Goal: Task Accomplishment & Management: Use online tool/utility

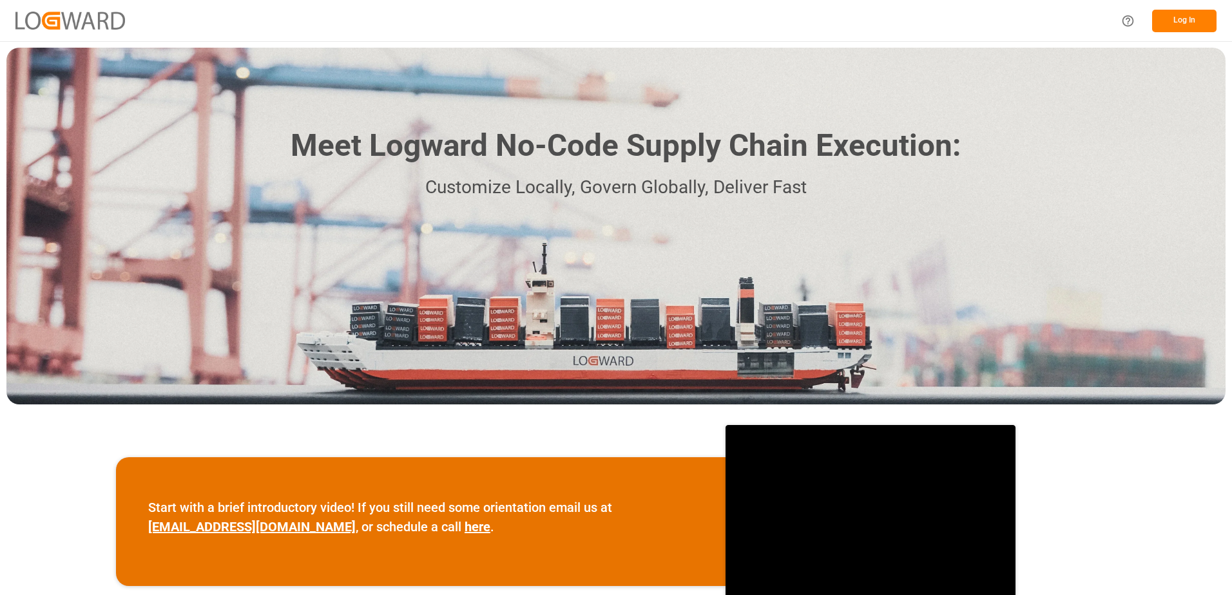
click at [1194, 27] on button "Log In" at bounding box center [1184, 21] width 64 height 23
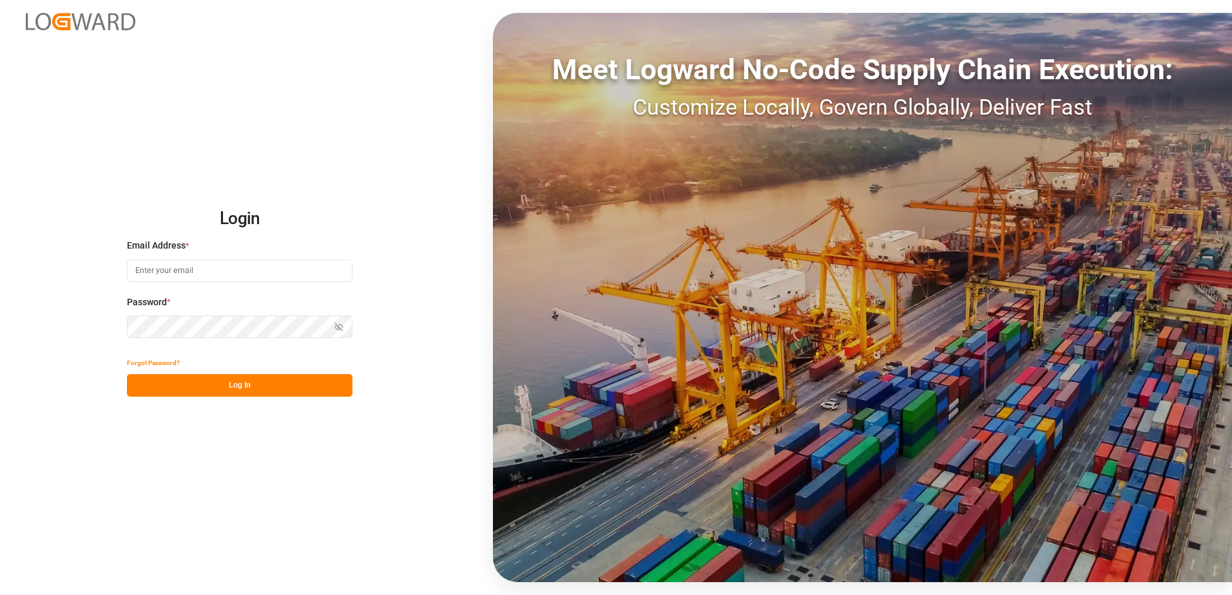
type input "[EMAIL_ADDRESS][DOMAIN_NAME]"
click at [208, 394] on button "Log In" at bounding box center [239, 385] width 225 height 23
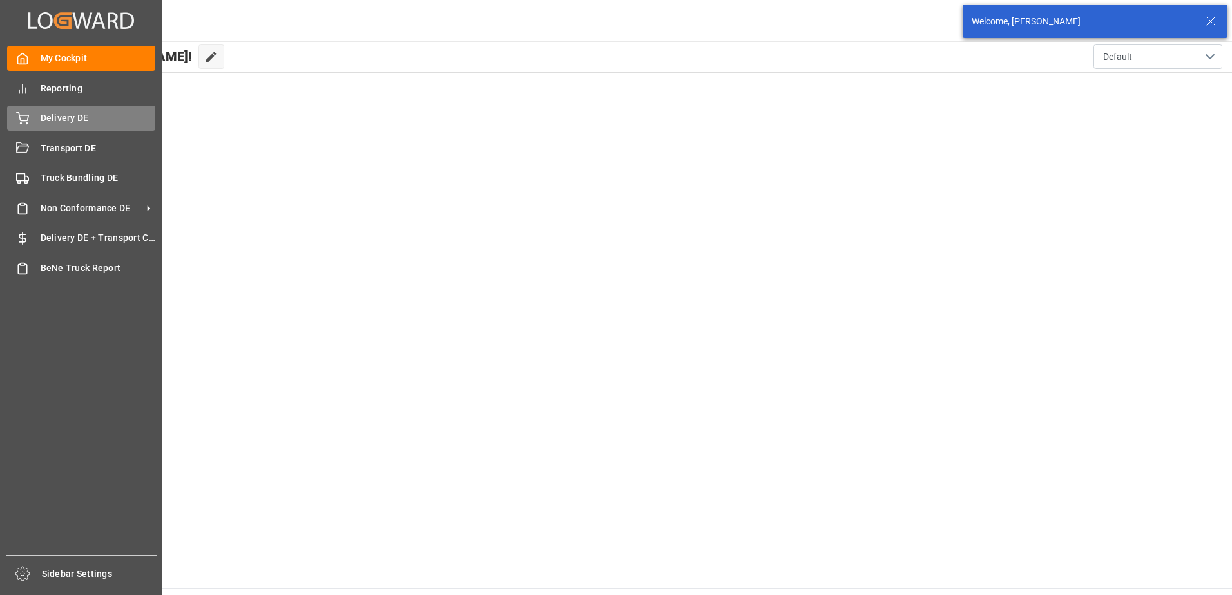
click at [37, 113] on div "Delivery DE Delivery DE" at bounding box center [81, 118] width 148 height 25
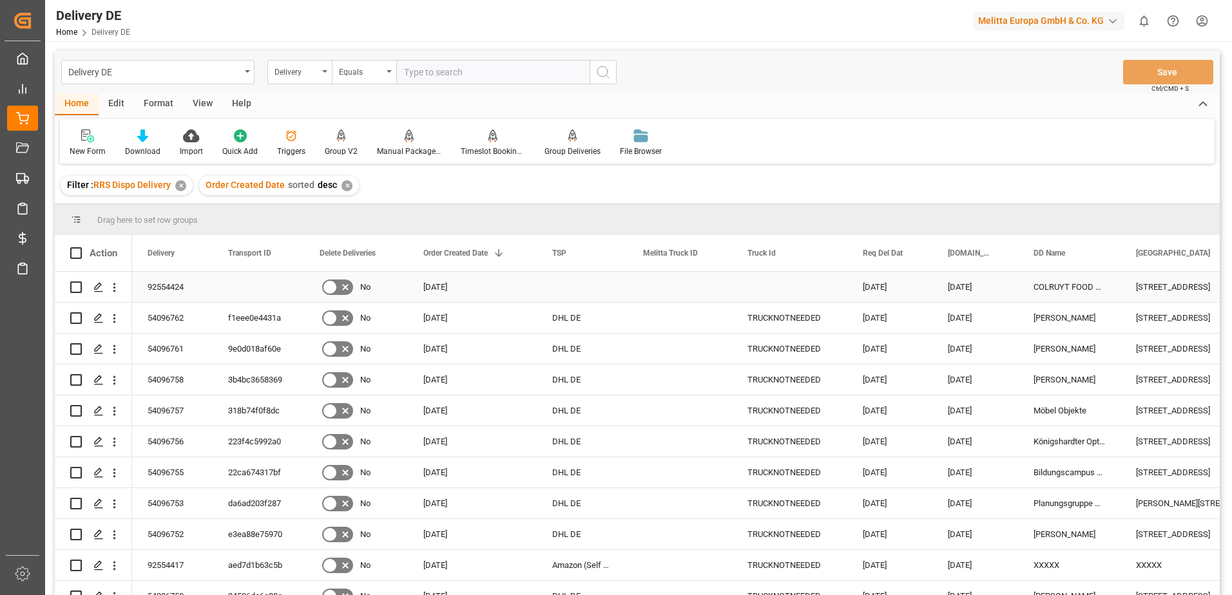
drag, startPoint x: 73, startPoint y: 287, endPoint x: 219, endPoint y: 197, distance: 171.2
click at [73, 287] on input "Press Space to toggle row selection (unchecked)" at bounding box center [76, 287] width 12 height 12
checkbox input "true"
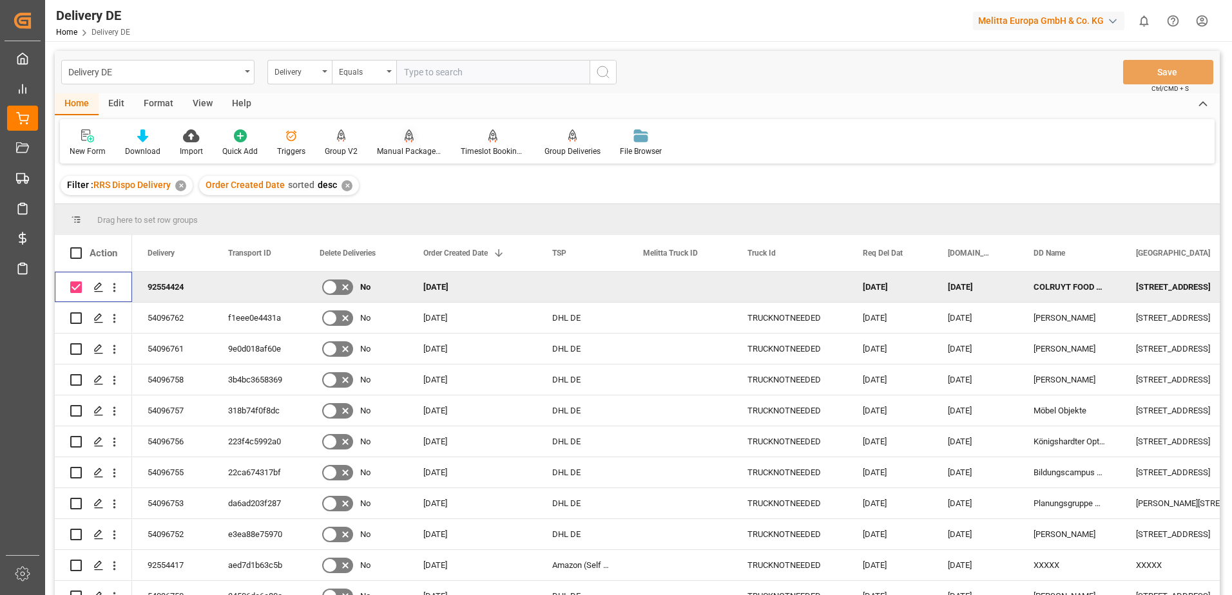
click at [408, 142] on icon at bounding box center [409, 141] width 6 height 3
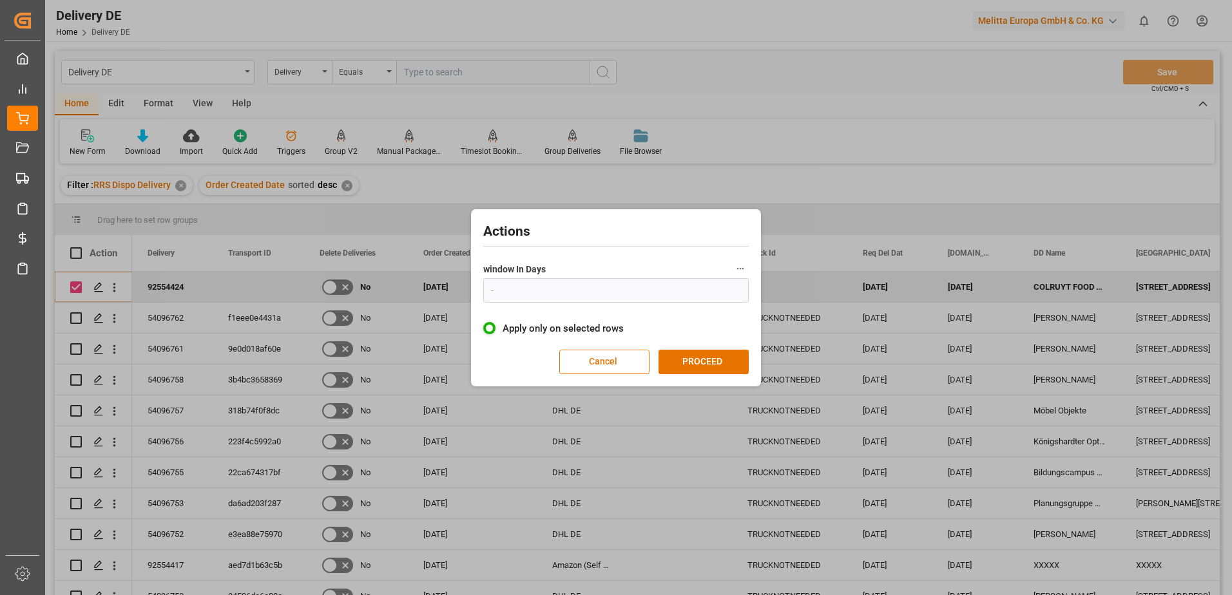
type input "1"
click at [696, 361] on button "PROCEED" at bounding box center [703, 362] width 90 height 24
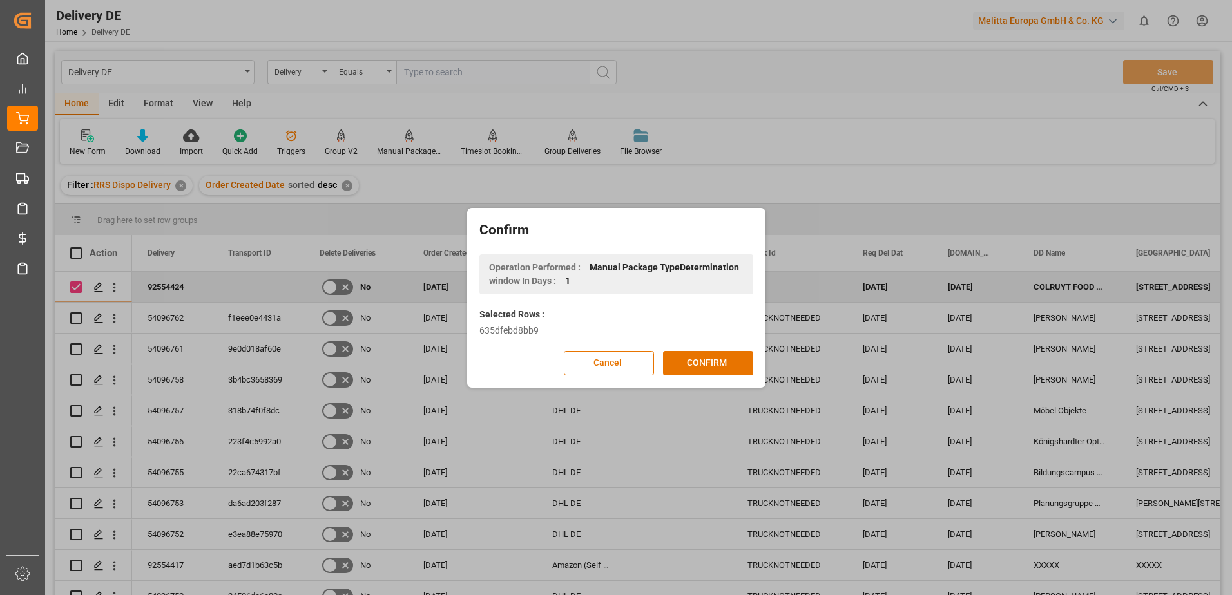
click at [696, 361] on button "CONFIRM" at bounding box center [708, 363] width 90 height 24
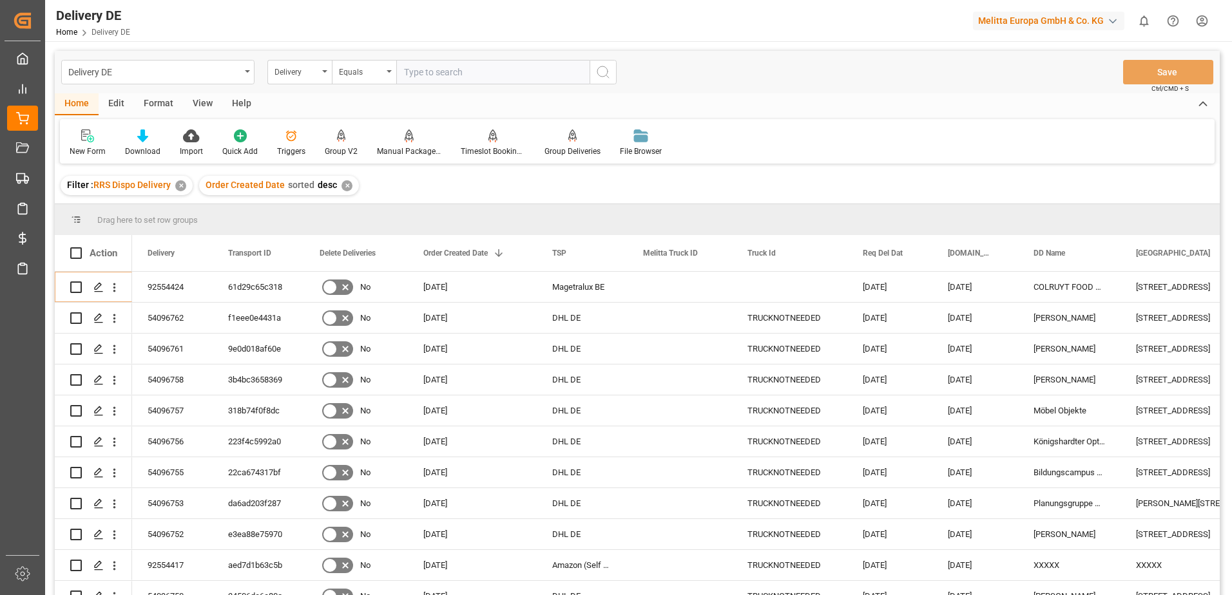
click at [1203, 17] on html "Created by potrace 1.15, written by [PERSON_NAME] [DATE]-[DATE] Created by potr…" at bounding box center [616, 297] width 1232 height 595
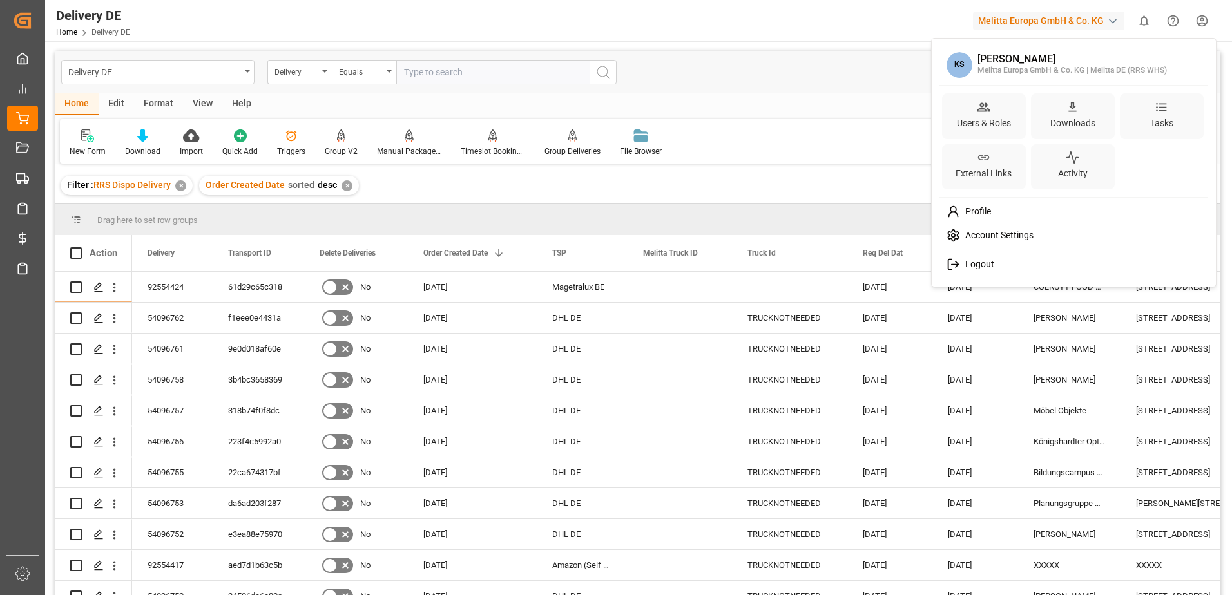
click at [981, 265] on span "Logout" at bounding box center [977, 265] width 34 height 12
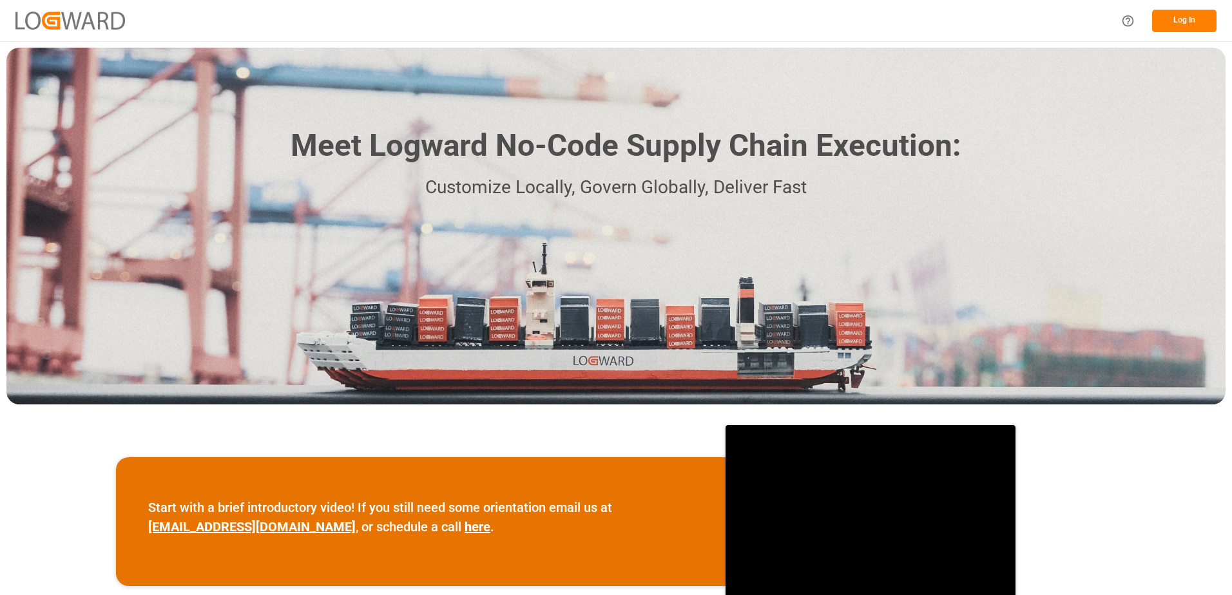
click at [1197, 13] on button "Log In" at bounding box center [1184, 21] width 64 height 23
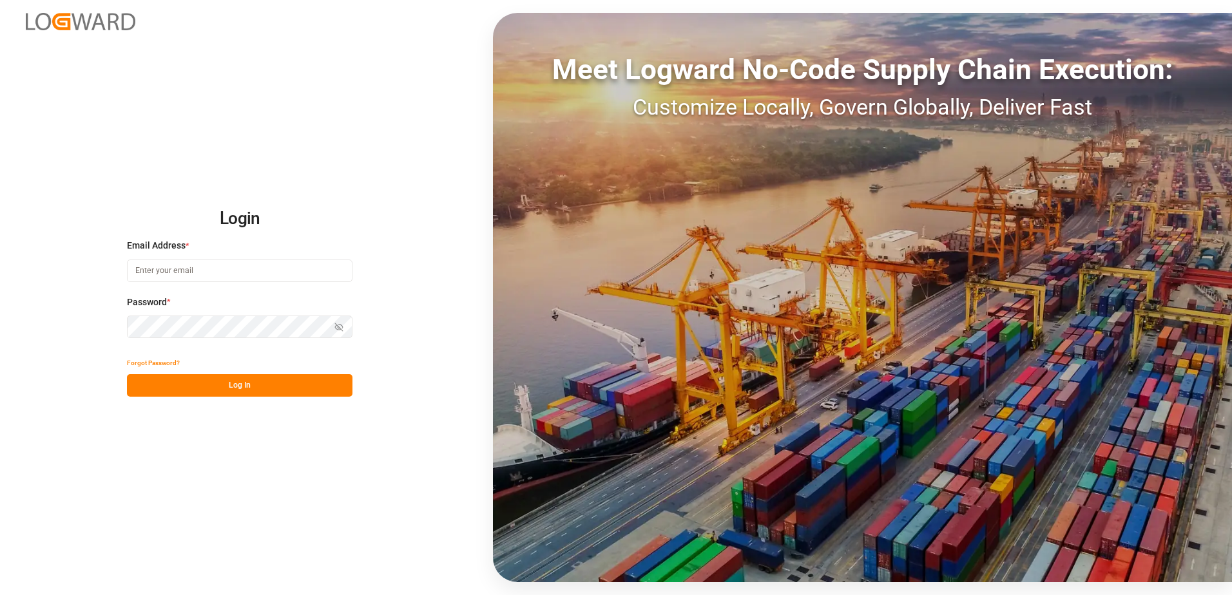
type input "[EMAIL_ADDRESS][DOMAIN_NAME]"
click at [245, 382] on button "Log In" at bounding box center [239, 385] width 225 height 23
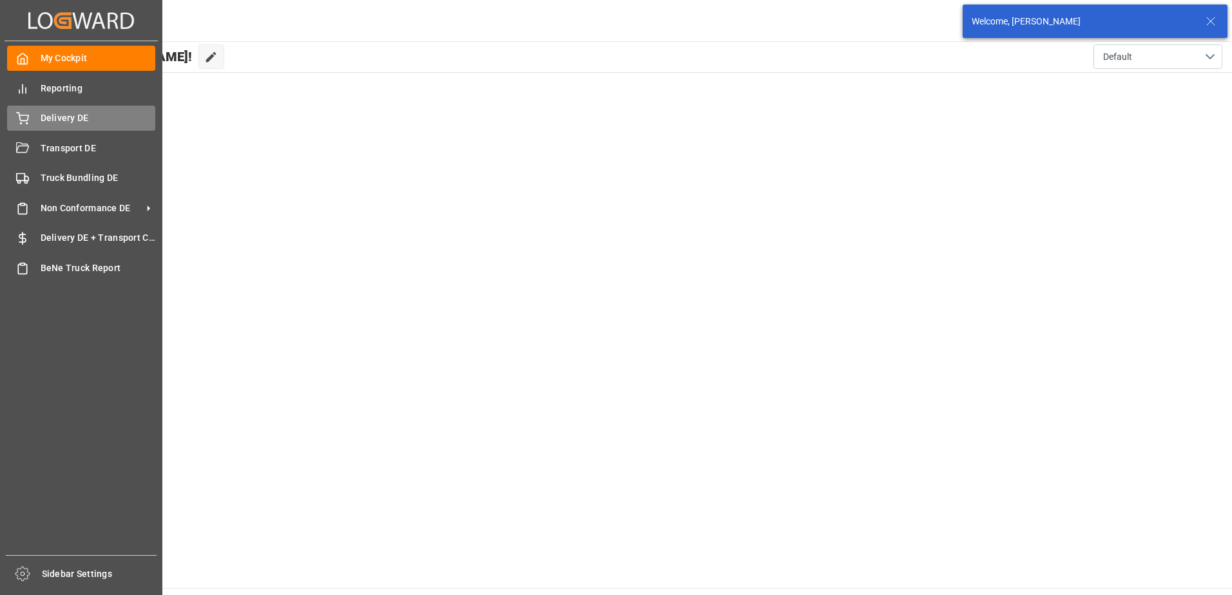
click at [33, 121] on div "Delivery DE Delivery DE" at bounding box center [81, 118] width 148 height 25
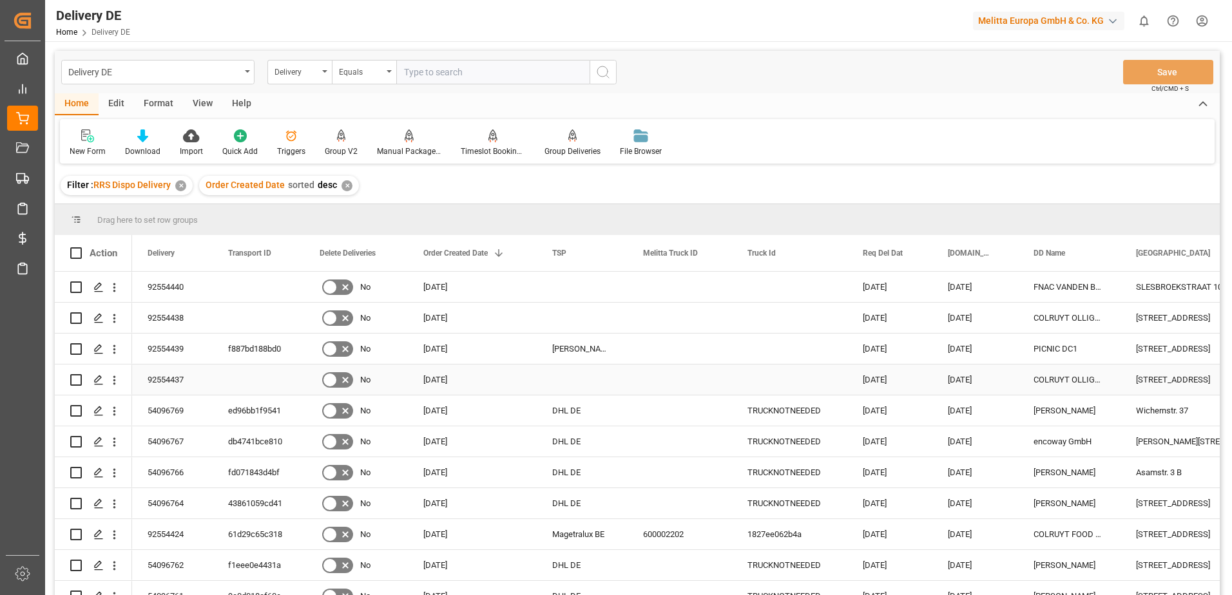
click at [72, 379] on input "Press Space to toggle row selection (unchecked)" at bounding box center [76, 380] width 12 height 12
checkbox input "true"
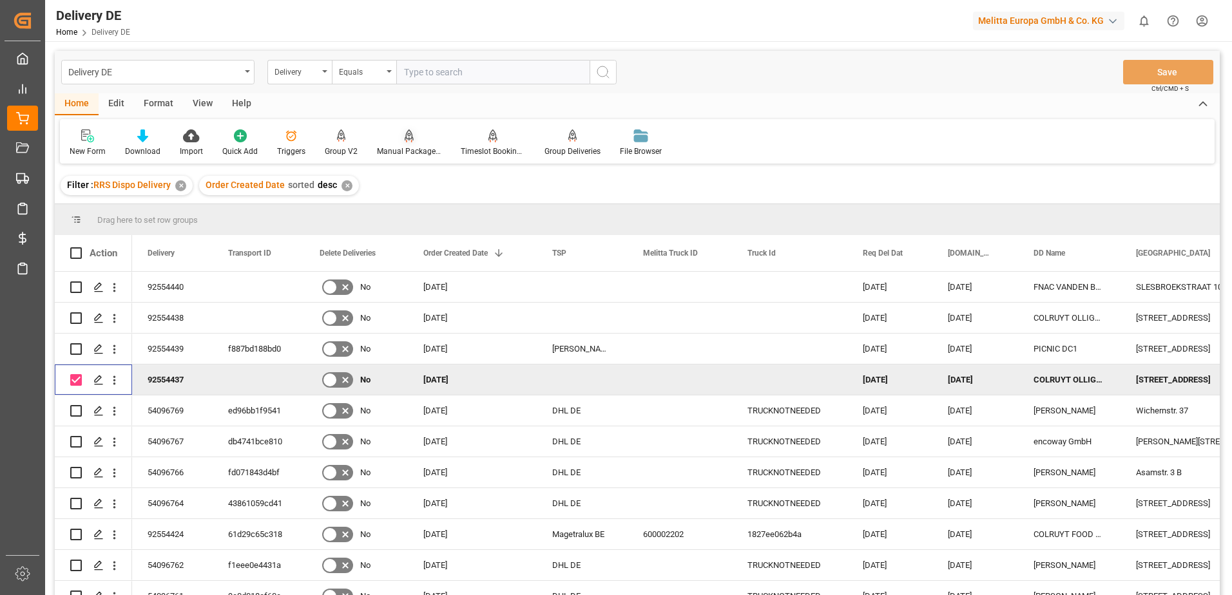
click at [405, 140] on icon at bounding box center [409, 135] width 9 height 13
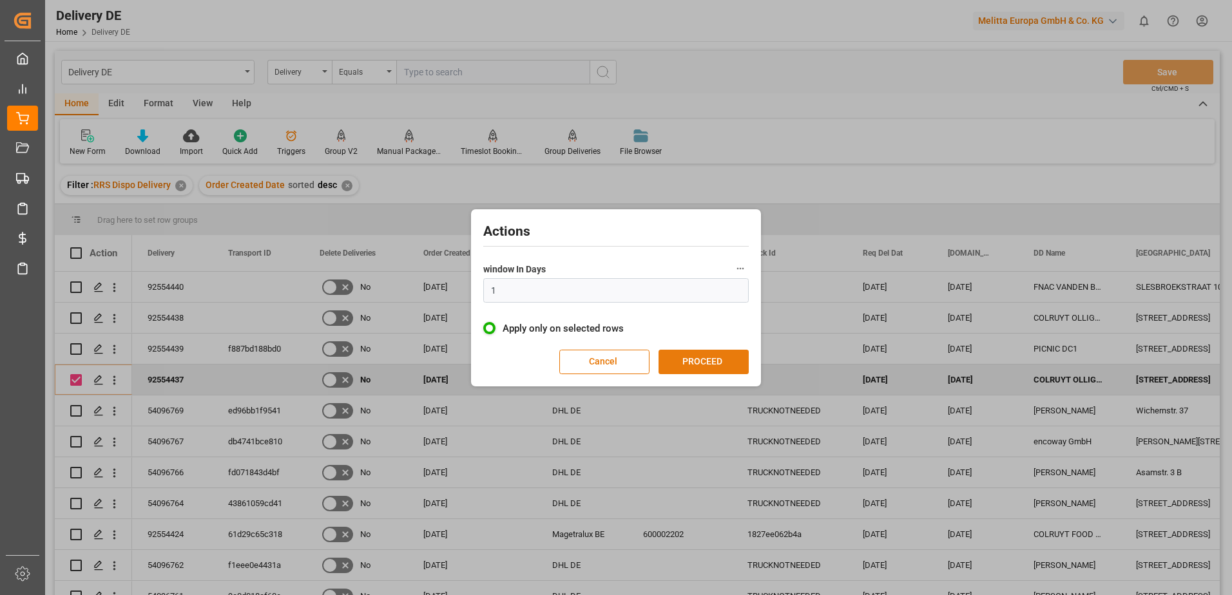
click at [696, 362] on button "PROCEED" at bounding box center [703, 362] width 90 height 24
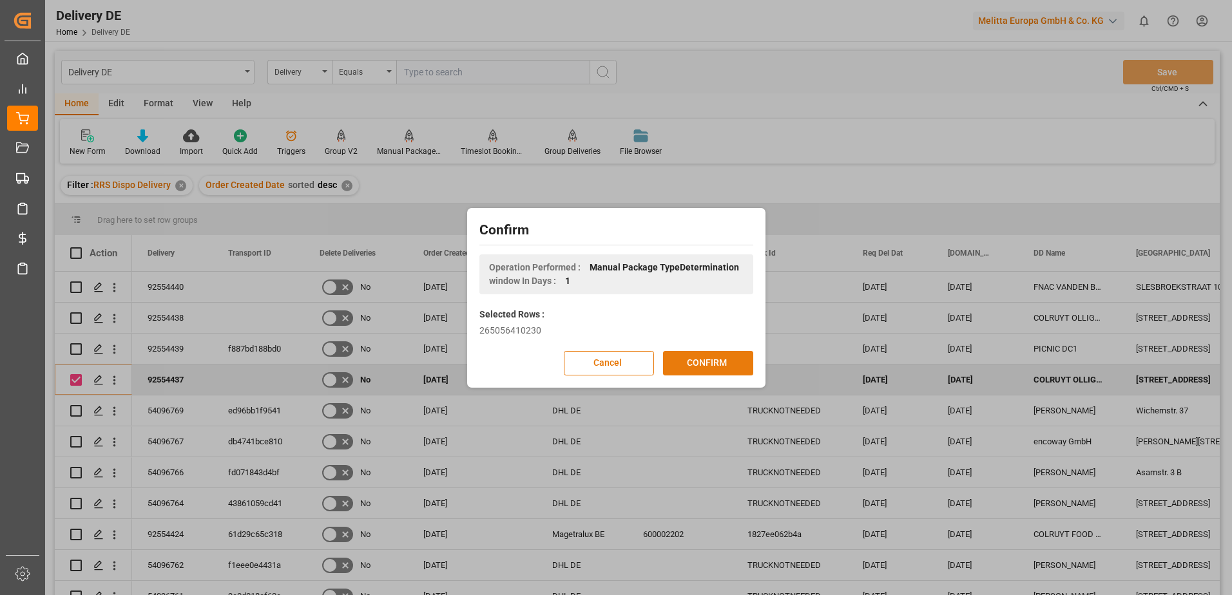
click at [677, 357] on button "CONFIRM" at bounding box center [708, 363] width 90 height 24
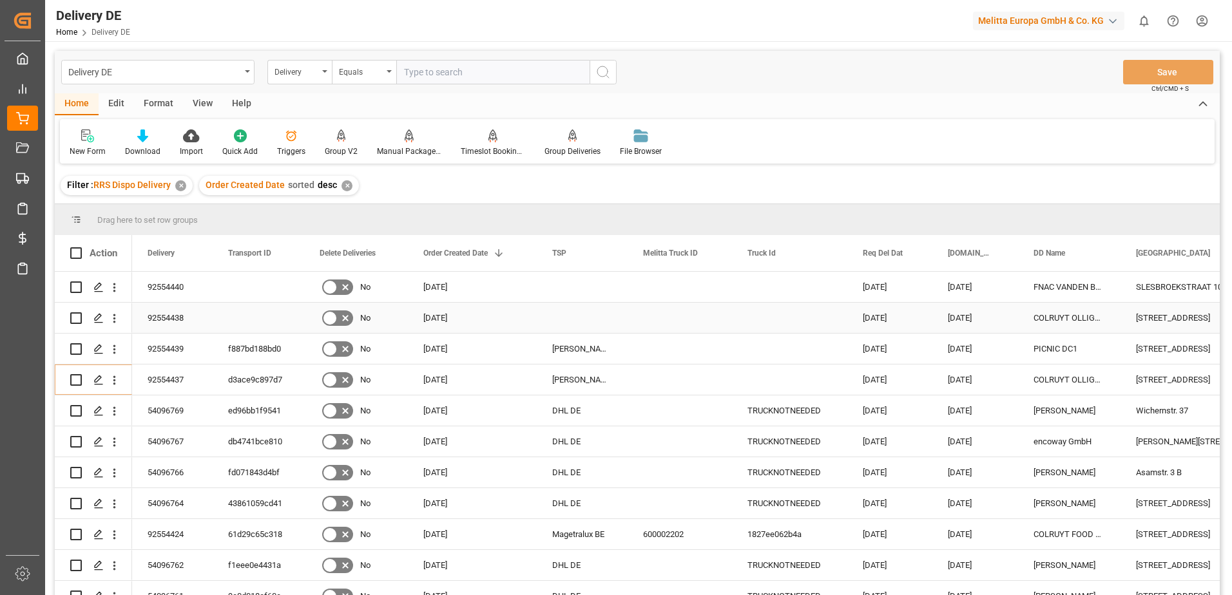
click at [76, 314] on input "Press Space to toggle row selection (unchecked)" at bounding box center [76, 318] width 12 height 12
checkbox input "true"
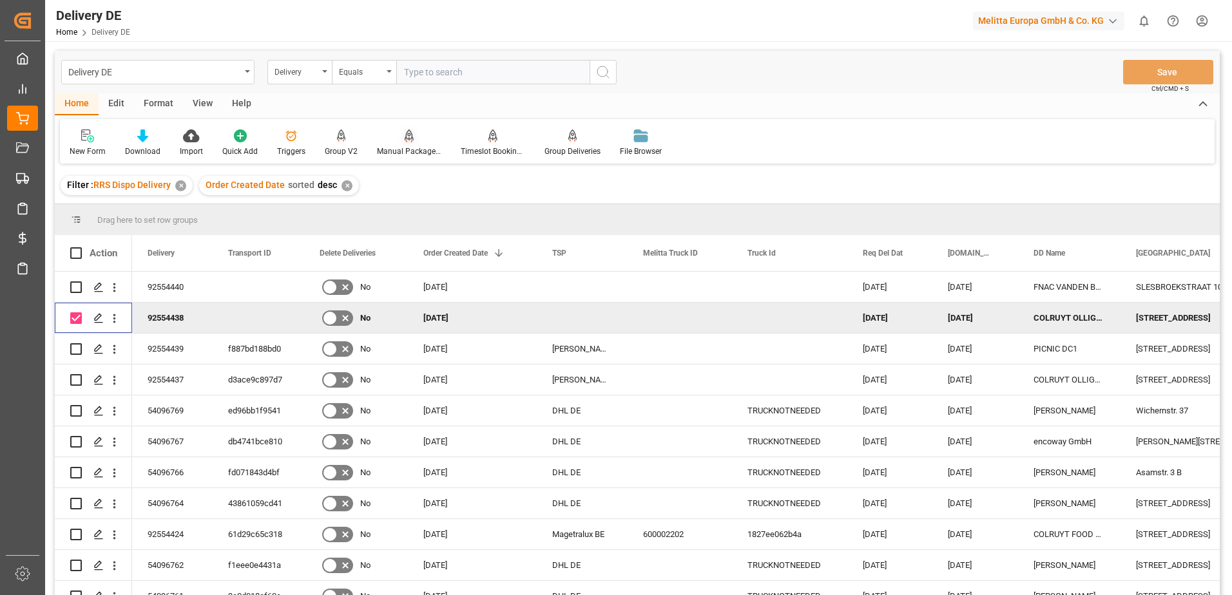
click at [399, 148] on div "Manual Package TypeDetermination" at bounding box center [409, 152] width 64 height 12
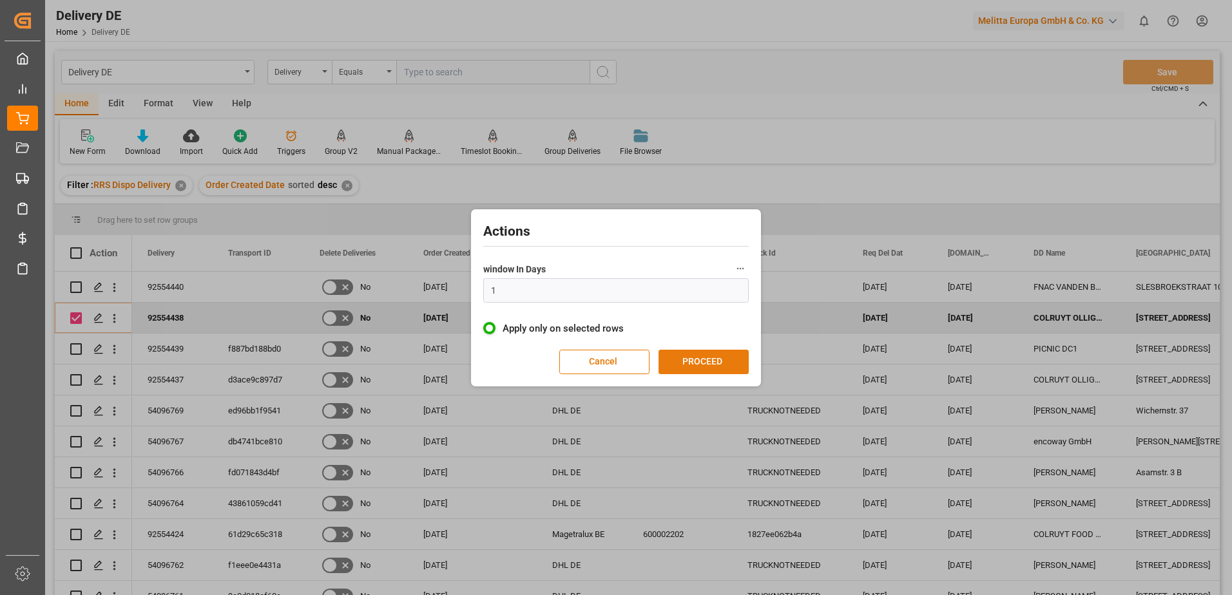
click at [707, 371] on button "PROCEED" at bounding box center [703, 362] width 90 height 24
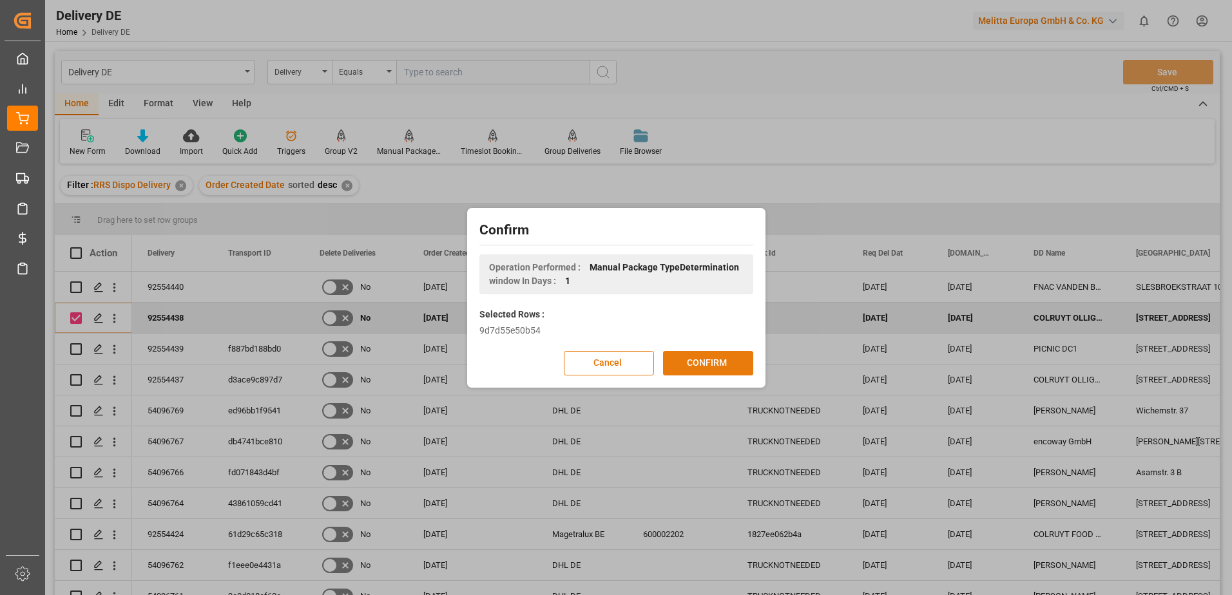
click at [708, 361] on button "CONFIRM" at bounding box center [708, 363] width 90 height 24
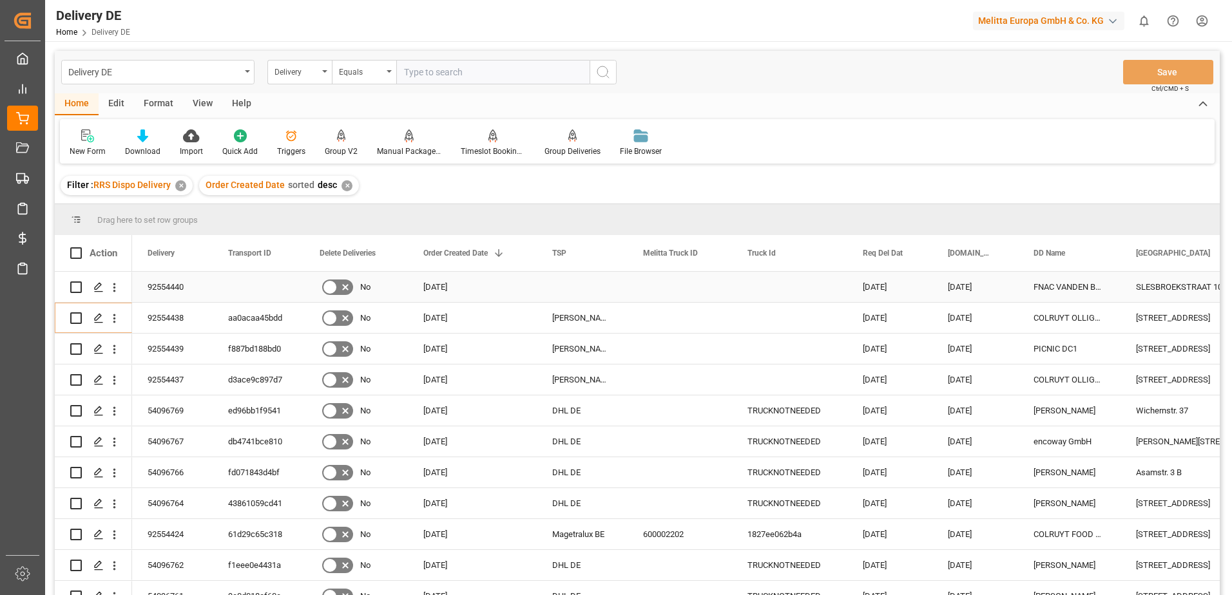
click at [75, 288] on input "Press Space to toggle row selection (unchecked)" at bounding box center [76, 287] width 12 height 12
checkbox input "true"
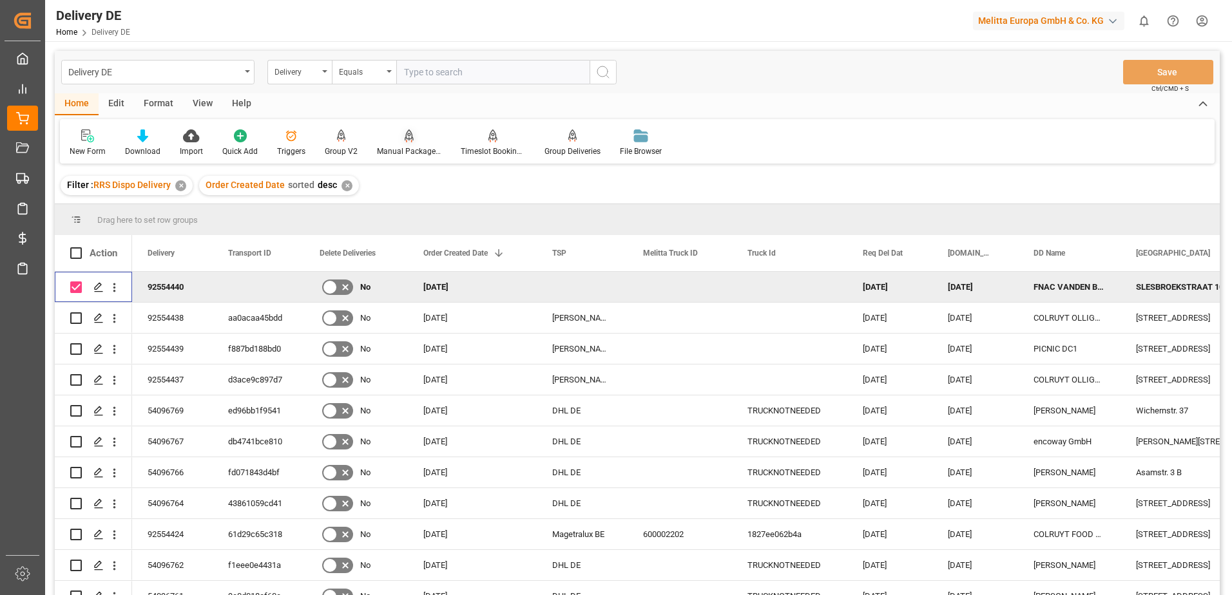
click at [406, 144] on div "Manual Package TypeDetermination" at bounding box center [409, 143] width 84 height 28
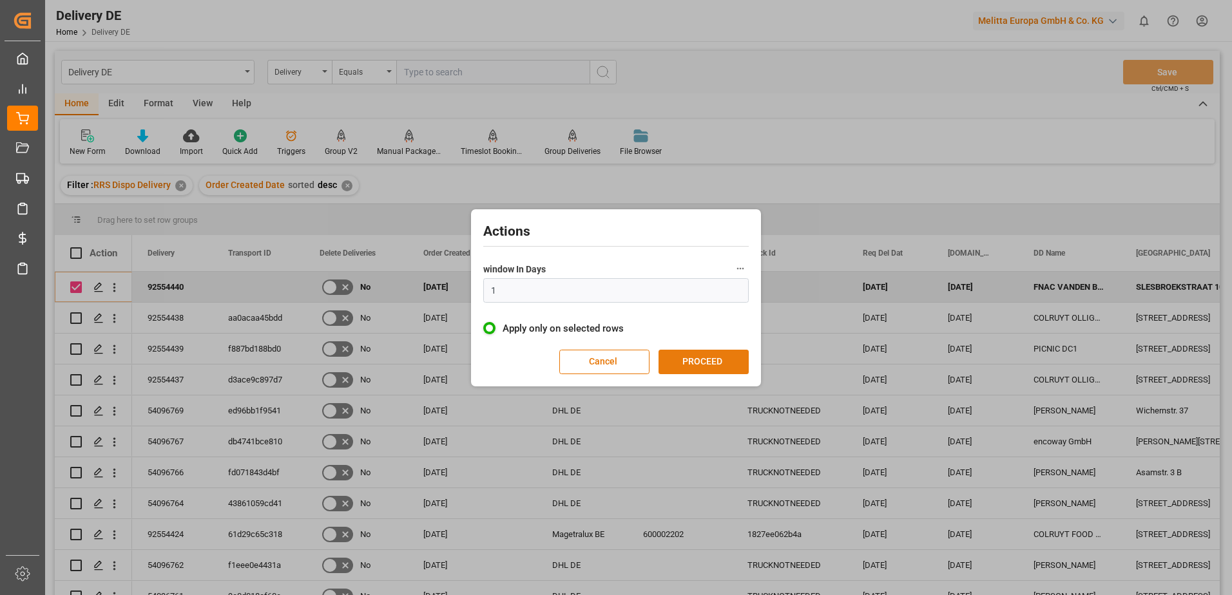
click at [692, 365] on button "PROCEED" at bounding box center [703, 362] width 90 height 24
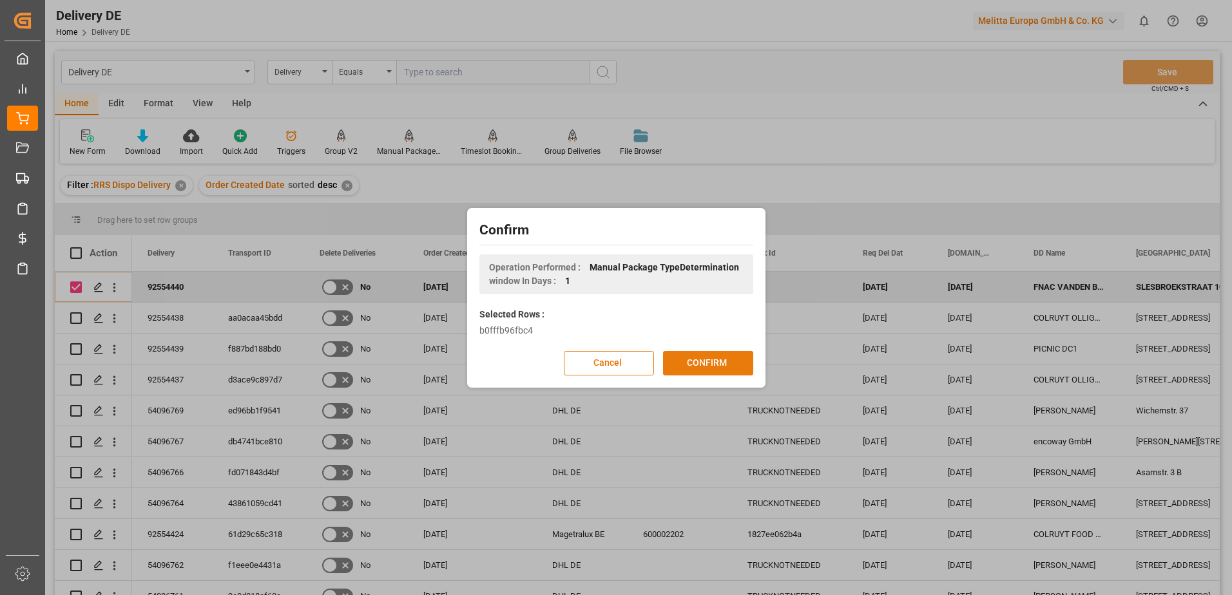
click at [698, 364] on button "CONFIRM" at bounding box center [708, 363] width 90 height 24
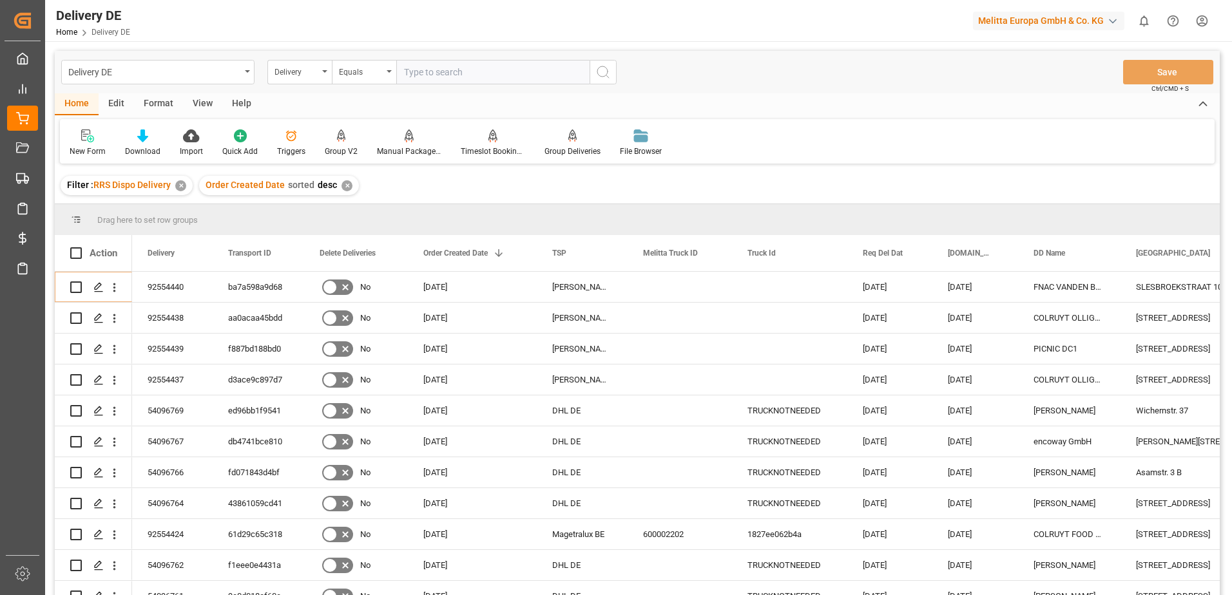
click at [1197, 21] on html "Created by potrace 1.15, written by [PERSON_NAME] [DATE]-[DATE] Created by potr…" at bounding box center [616, 297] width 1232 height 595
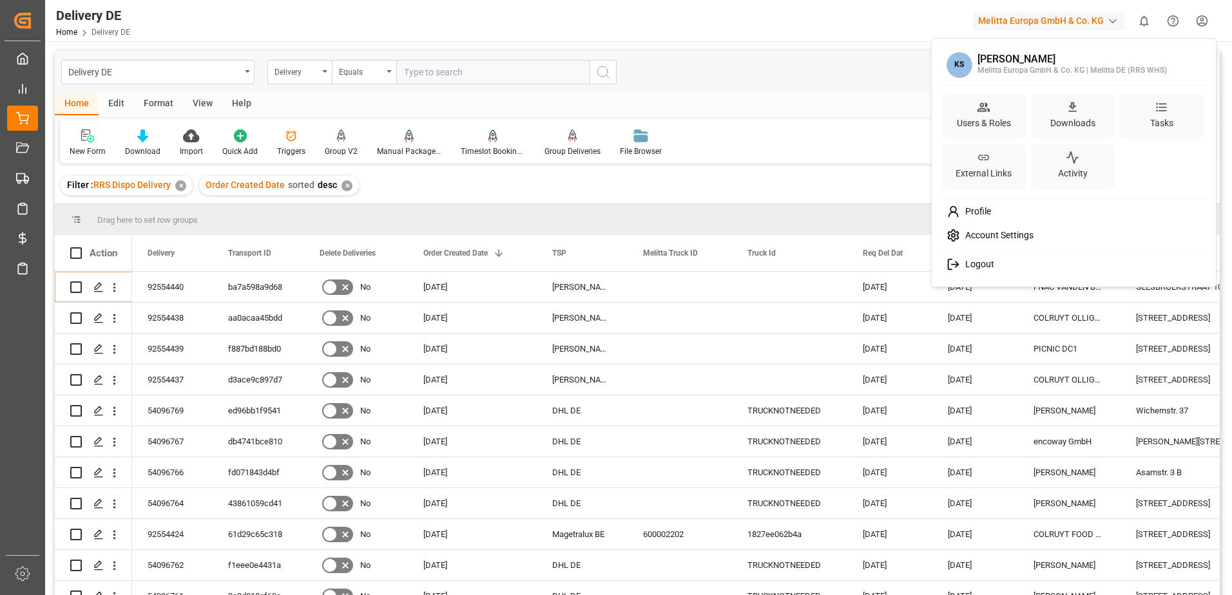
click at [968, 261] on span "Logout" at bounding box center [977, 265] width 34 height 12
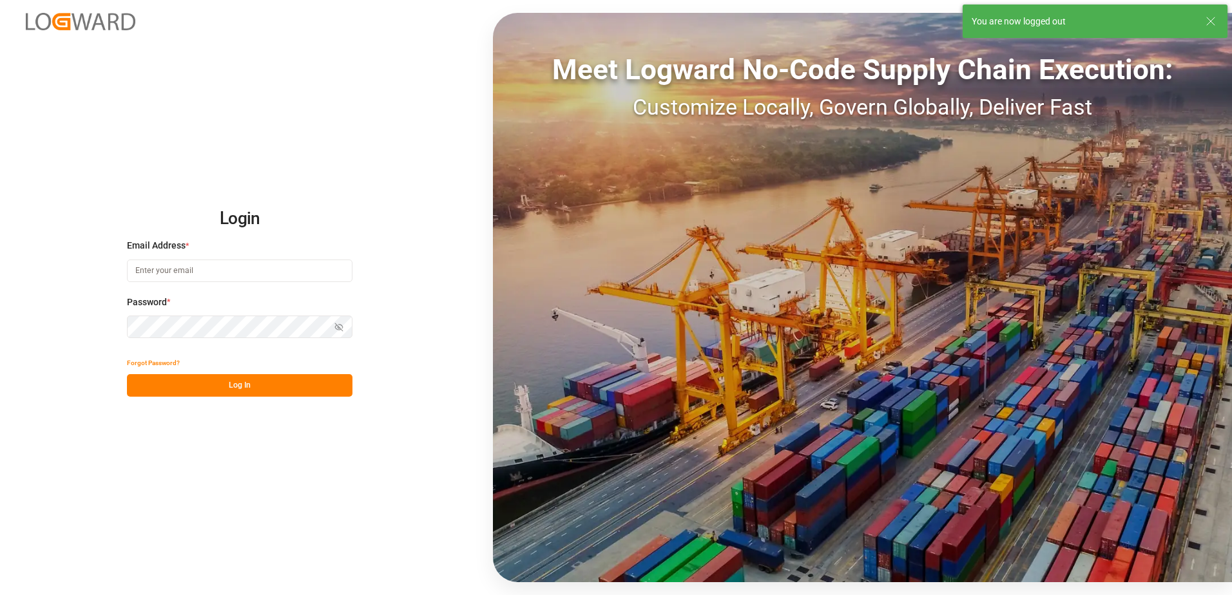
type input "[EMAIL_ADDRESS][DOMAIN_NAME]"
